Goal: Transaction & Acquisition: Purchase product/service

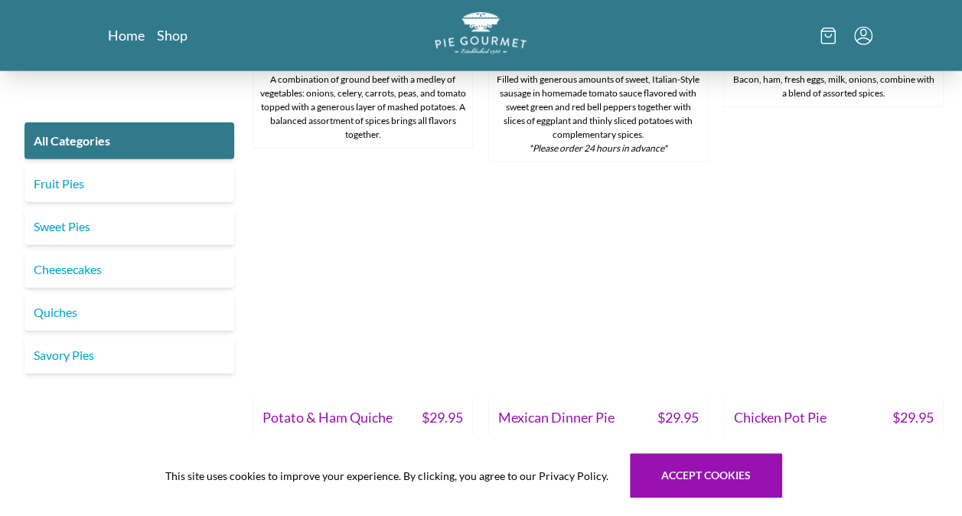
scroll to position [1937, 0]
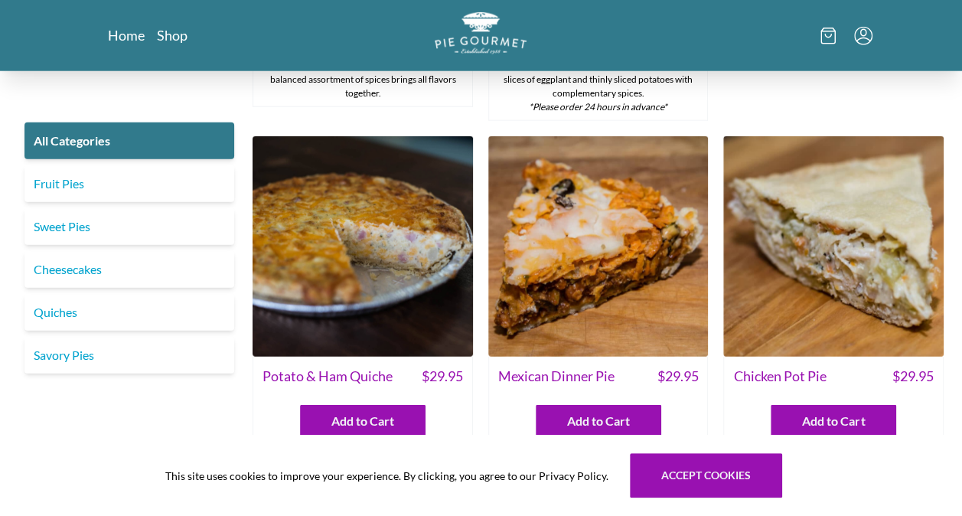
click at [470, 282] on img at bounding box center [363, 246] width 220 height 220
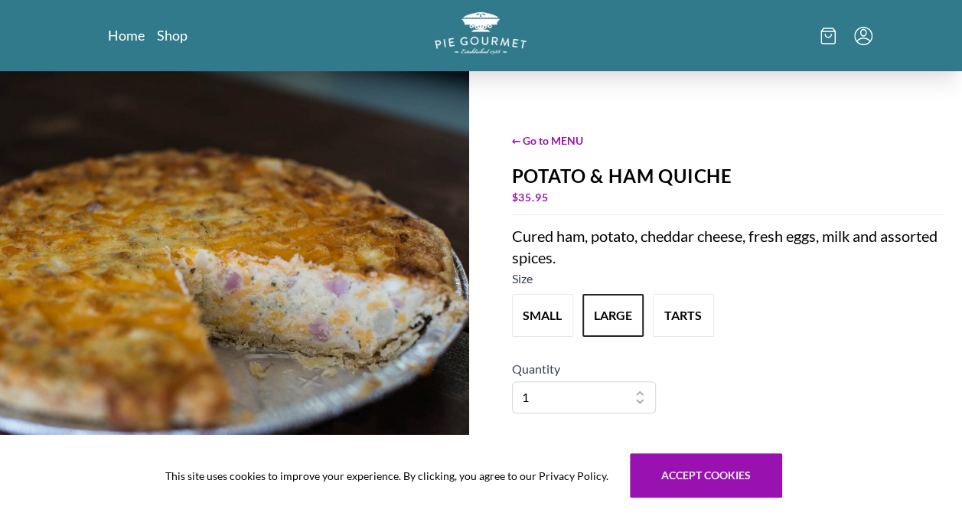
click at [470, 282] on div "← Go to MENU Potato & Ham Quiche $ 35.95 Cured ham, potato, cheddar cheese, fre…" at bounding box center [481, 308] width 962 height 474
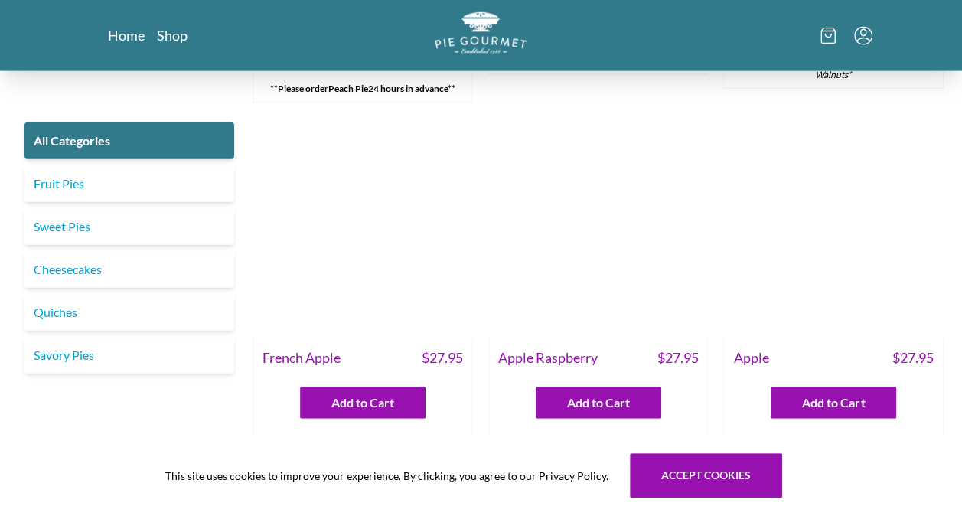
scroll to position [4823, 0]
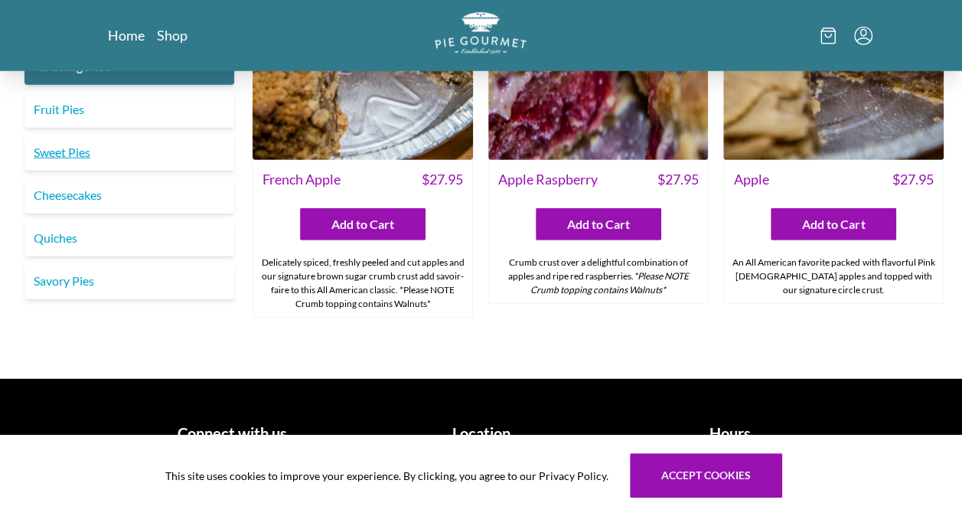
click at [112, 134] on link "Sweet Pies" at bounding box center [129, 152] width 210 height 37
